Goal: Manage account settings

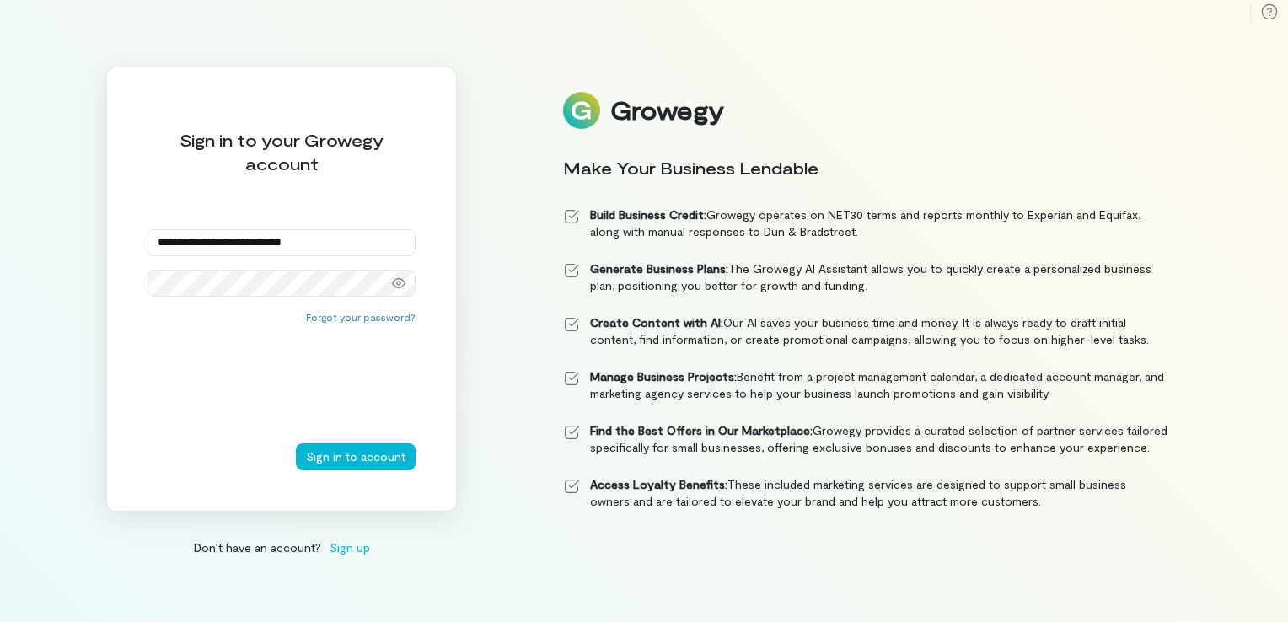
type input "**********"
click at [400, 279] on icon at bounding box center [398, 283] width 13 height 13
click at [340, 464] on button "Sign in to account" at bounding box center [356, 456] width 120 height 27
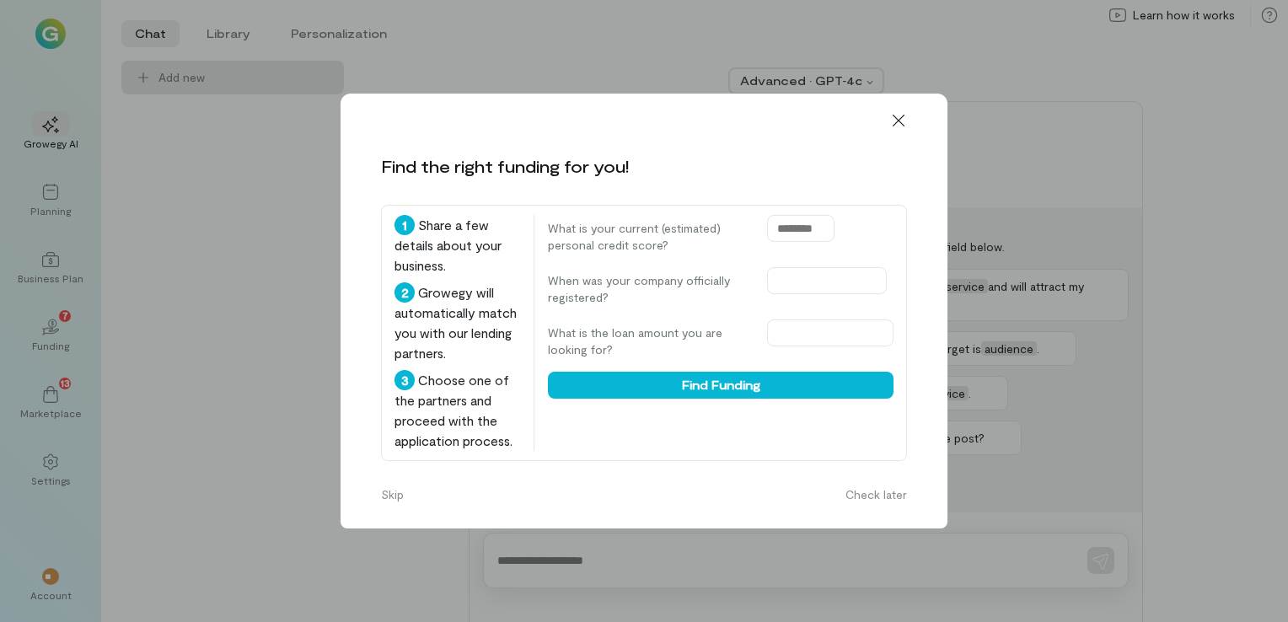
click at [900, 112] on icon at bounding box center [898, 120] width 17 height 17
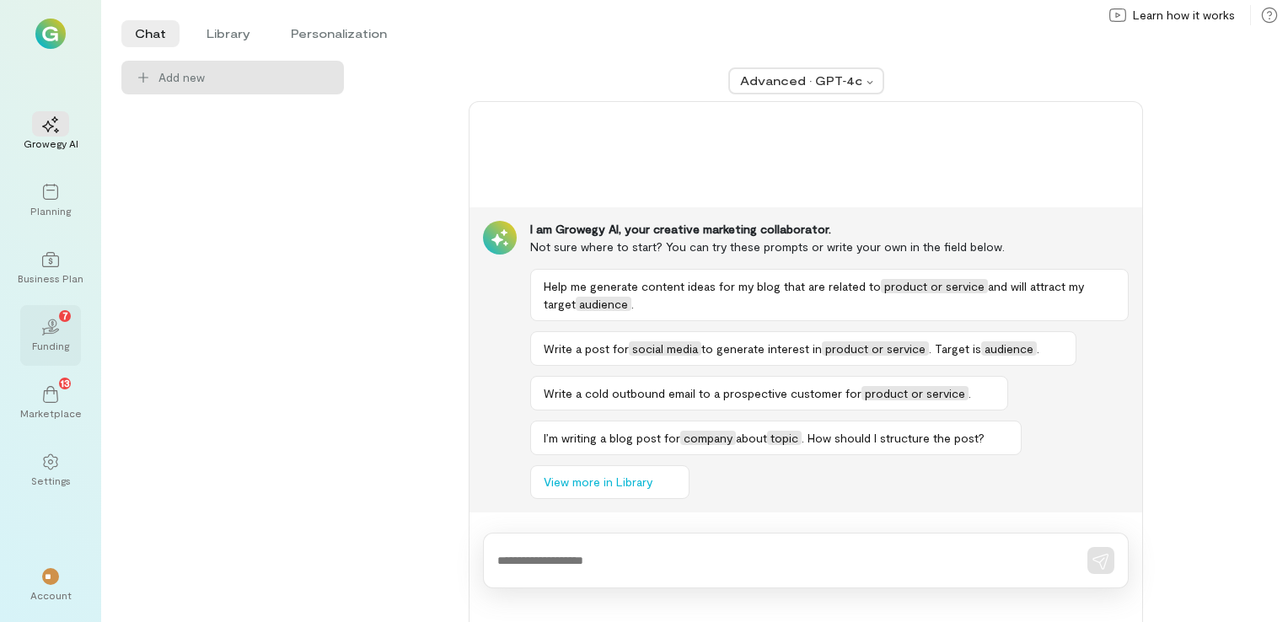
click at [51, 314] on div "02 7" at bounding box center [50, 326] width 37 height 25
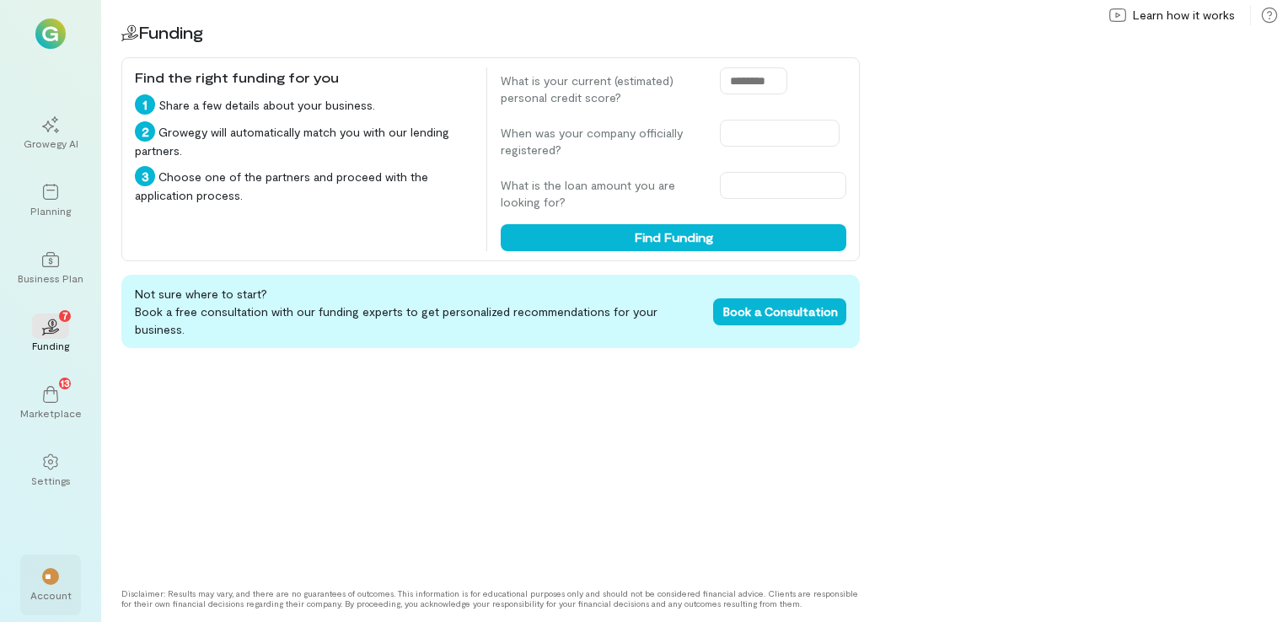
click at [57, 583] on div "**" at bounding box center [50, 576] width 17 height 17
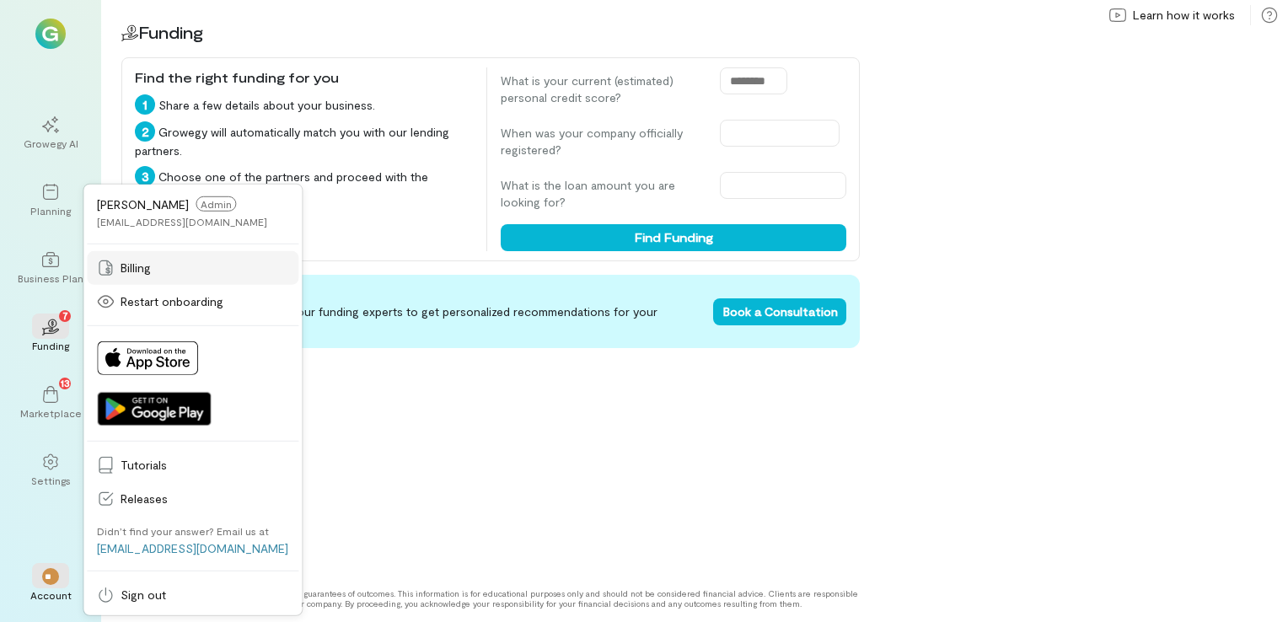
click at [135, 266] on span "Billing" at bounding box center [205, 268] width 168 height 17
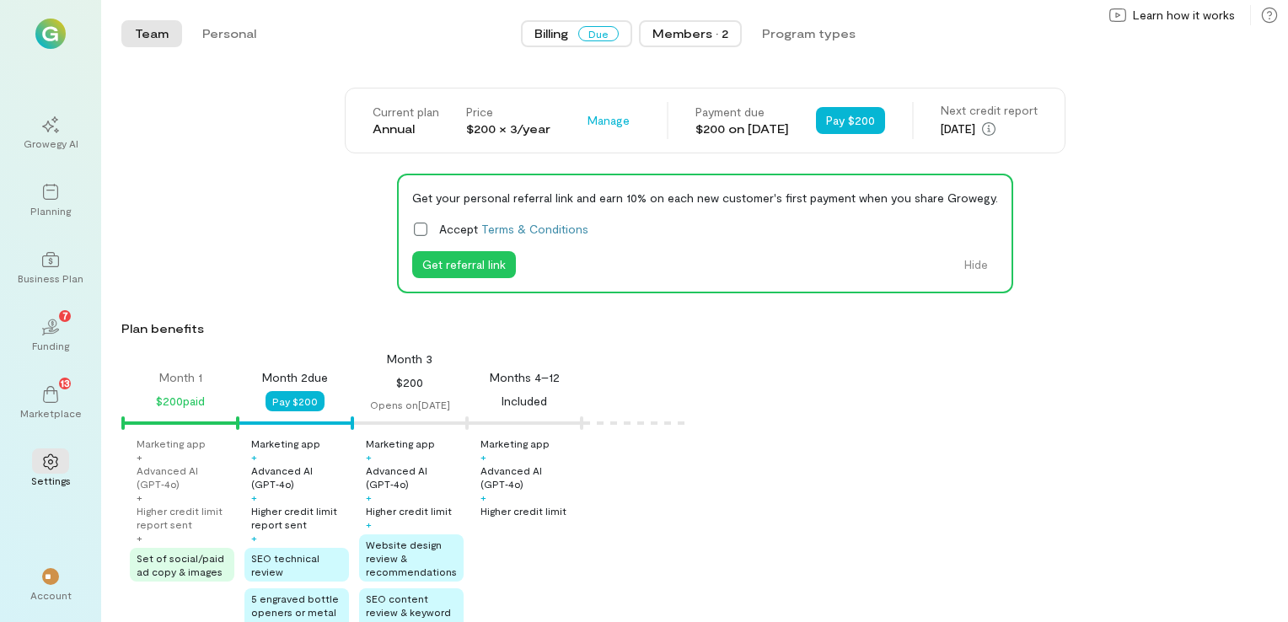
click at [702, 42] on button "Members · 2" at bounding box center [690, 33] width 103 height 27
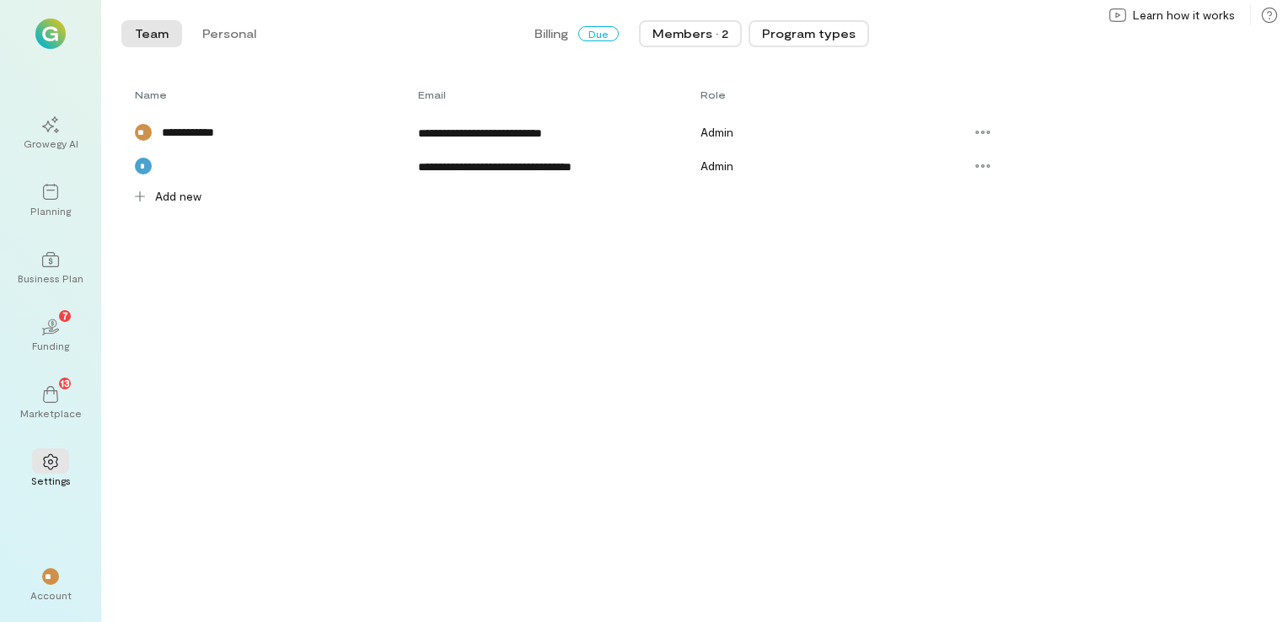
click at [806, 39] on button "Program types" at bounding box center [809, 33] width 121 height 27
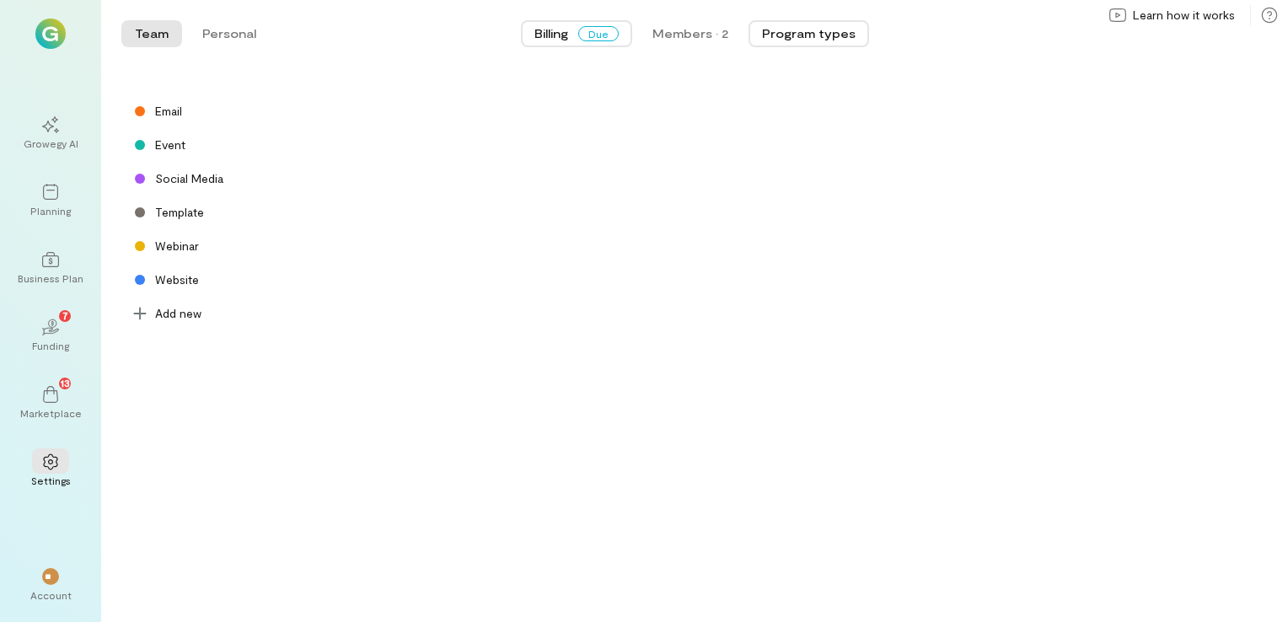
click at [568, 32] on span "Billing" at bounding box center [552, 33] width 34 height 17
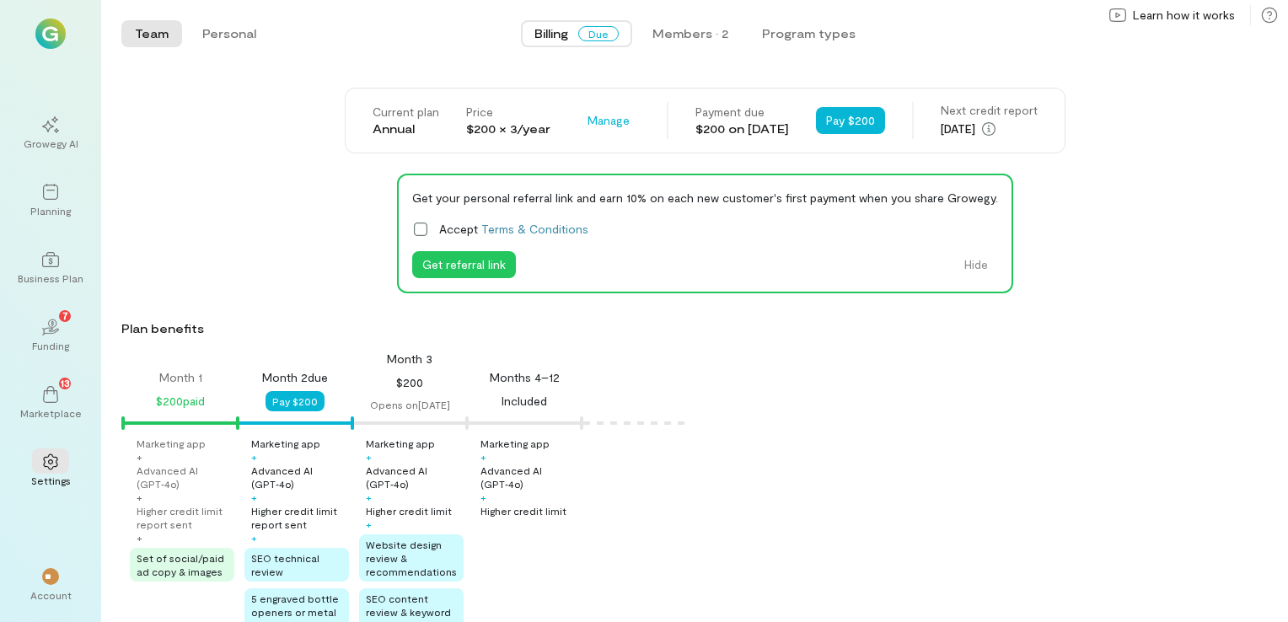
click at [52, 35] on img at bounding box center [50, 34] width 30 height 30
click at [54, 592] on div "Account" at bounding box center [50, 594] width 41 height 13
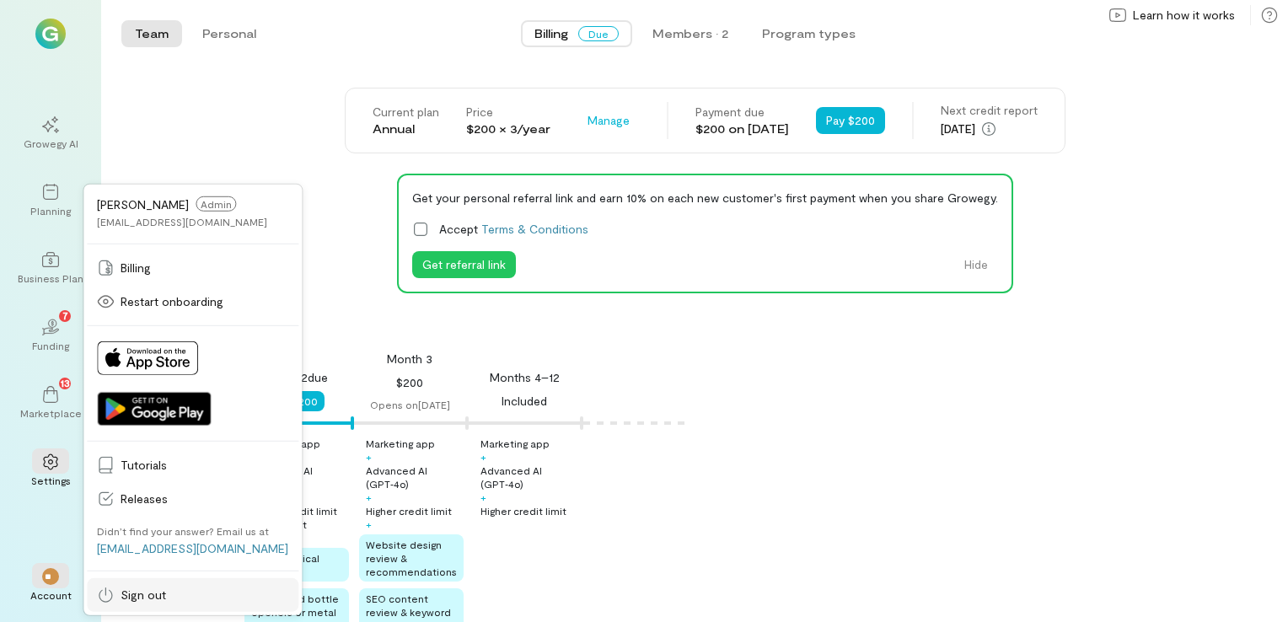
click at [172, 601] on span "Sign out" at bounding box center [205, 595] width 168 height 17
